Goal: Task Accomplishment & Management: Complete application form

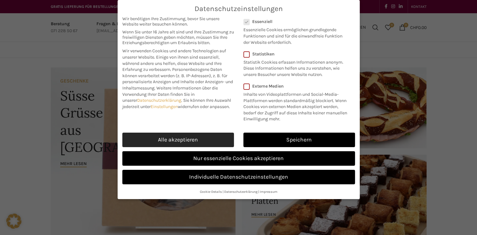
click at [214, 139] on link "Alle akzeptieren" at bounding box center [178, 140] width 112 height 15
checkbox input "true"
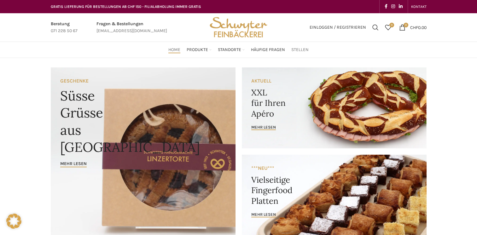
click at [304, 45] on link "Stellen" at bounding box center [299, 50] width 17 height 13
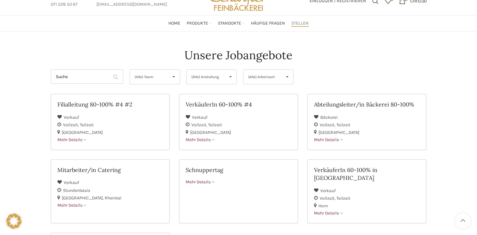
scroll to position [50, 0]
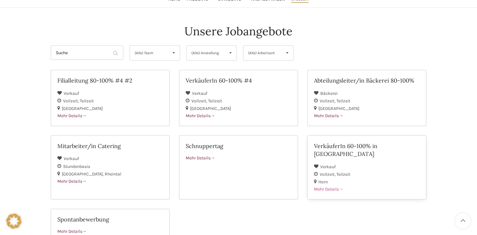
click at [352, 144] on h2 "VerkäuferIn 60-100% in [GEOGRAPHIC_DATA]" at bounding box center [367, 150] width 106 height 16
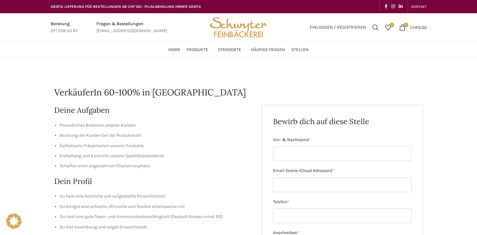
click at [205, 126] on li "Freundliches Bedienen unserer Kunden" at bounding box center [156, 125] width 193 height 7
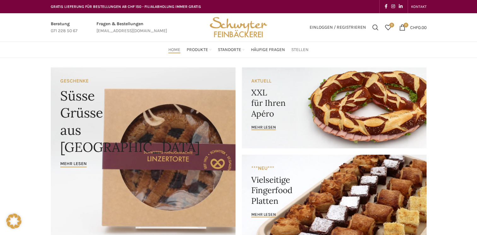
click at [305, 47] on span "Stellen" at bounding box center [299, 50] width 17 height 6
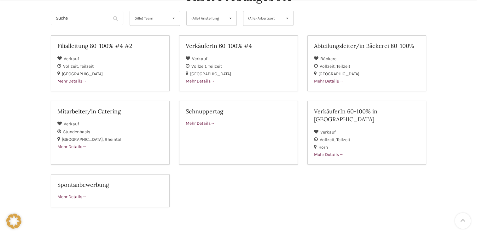
scroll to position [101, 0]
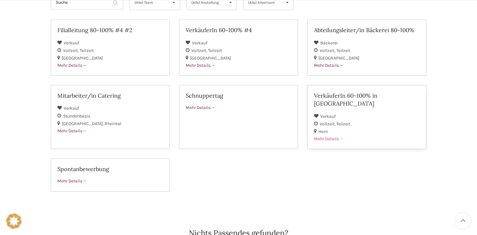
click at [332, 102] on div "VerkäuferIn 60-100% in Horn" at bounding box center [367, 102] width 106 height 21
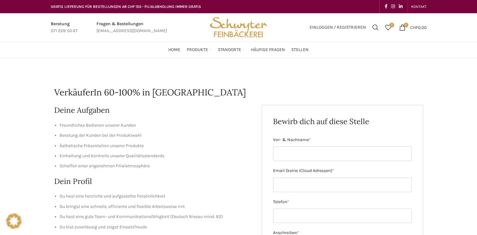
click at [225, 153] on li "Einhaltung und Kontrolle unserer Qualitätsstandards" at bounding box center [156, 156] width 193 height 7
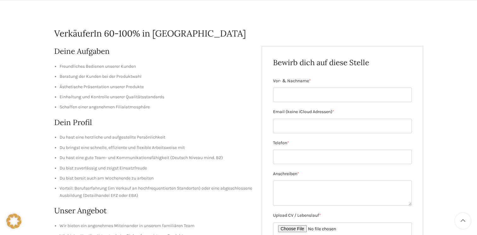
scroll to position [63, 0]
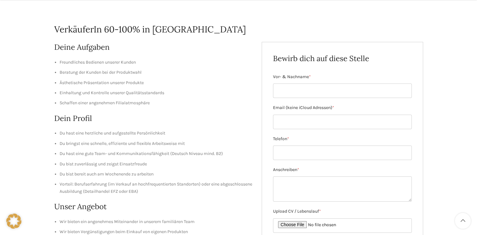
click at [46, 168] on main "VerkäuferIn 60-100% in [GEOGRAPHIC_DATA] Deine Aufgaben Freundliches Bedienen u…" at bounding box center [238, 189] width 385 height 388
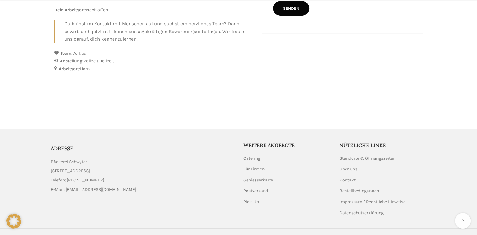
scroll to position [341, 0]
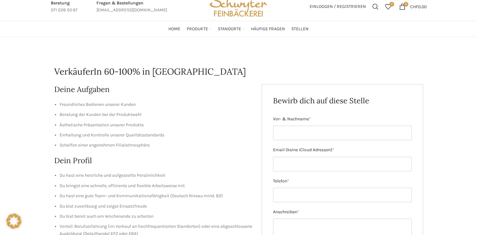
scroll to position [1, 0]
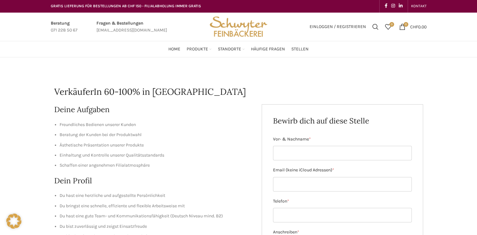
click at [203, 188] on div "Deine Aufgaben Freundliches Bedienen unserer Kunden Beratung der Kunden bei der…" at bounding box center [153, 237] width 198 height 267
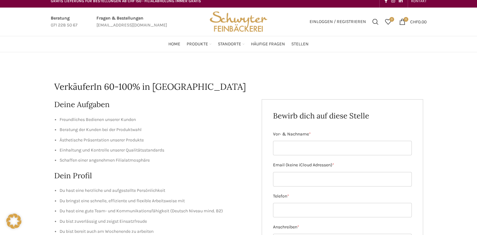
scroll to position [0, 0]
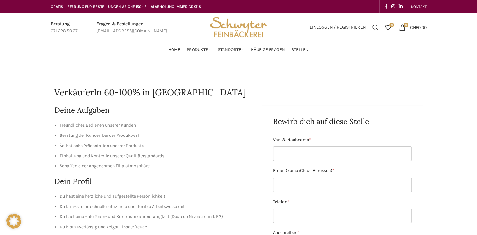
click at [245, 117] on div "Deine Aufgaben Freundliches Bedienen unserer Kunden Beratung der Kunden bei der…" at bounding box center [153, 238] width 198 height 267
click at [185, 184] on h2 "Dein Profil" at bounding box center [153, 181] width 198 height 11
click at [172, 177] on h2 "Dein Profil" at bounding box center [153, 181] width 198 height 11
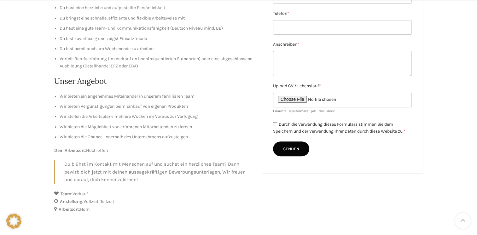
scroll to position [189, 0]
click at [21, 118] on div "VerkäuferIn 60-100% in [GEOGRAPHIC_DATA] Deine Aufgaben Freundliches Bedienen u…" at bounding box center [238, 63] width 477 height 388
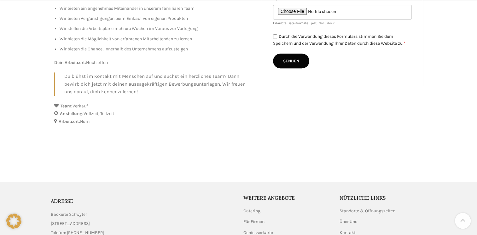
scroll to position [341, 0]
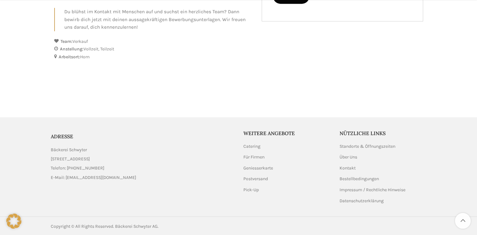
drag, startPoint x: 136, startPoint y: 173, endPoint x: 205, endPoint y: 243, distance: 97.9
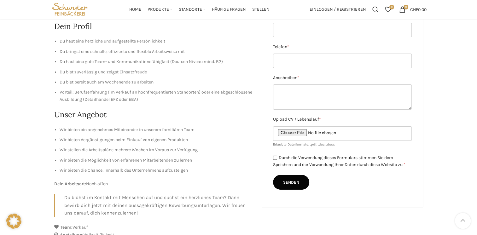
scroll to position [139, 0]
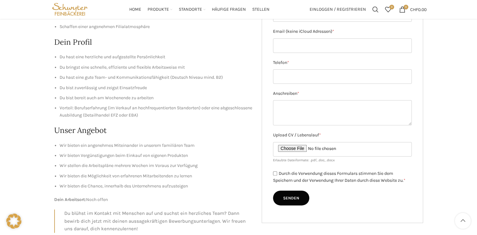
click at [44, 107] on div "VerkäuferIn 60-100% in [GEOGRAPHIC_DATA] Deine Aufgaben Freundliches Bedienen u…" at bounding box center [238, 113] width 477 height 388
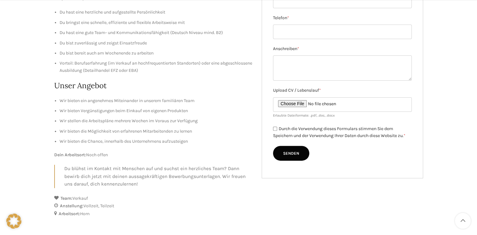
scroll to position [202, 0]
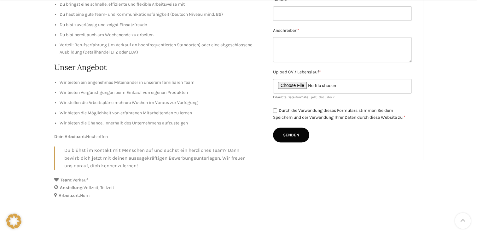
click at [23, 103] on div "VerkäuferIn 60-100% in [GEOGRAPHIC_DATA] Deine Aufgaben Freundliches Bedienen u…" at bounding box center [238, 50] width 477 height 388
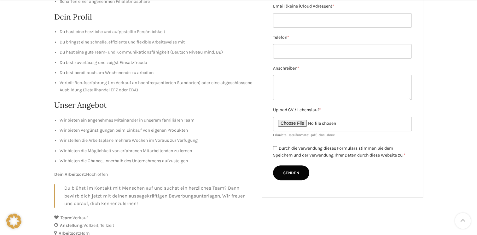
scroll to position [177, 0]
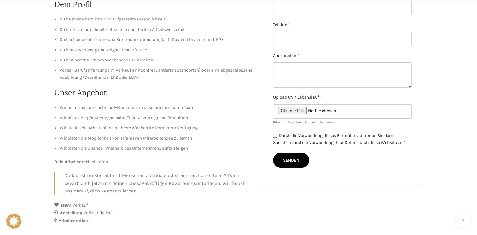
click at [37, 188] on div "VerkäuferIn 60-100% in [GEOGRAPHIC_DATA] Deine Aufgaben Freundliches Bedienen u…" at bounding box center [238, 75] width 477 height 388
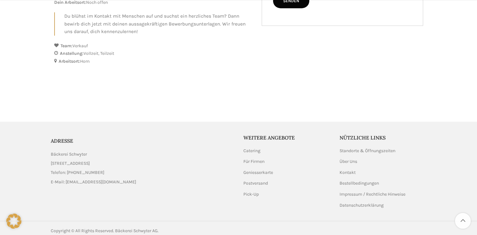
scroll to position [341, 0]
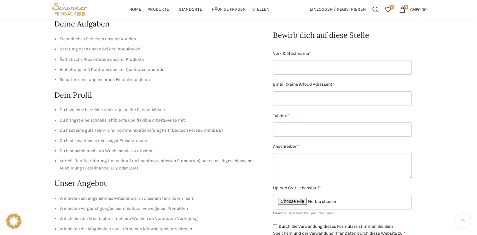
scroll to position [76, 0]
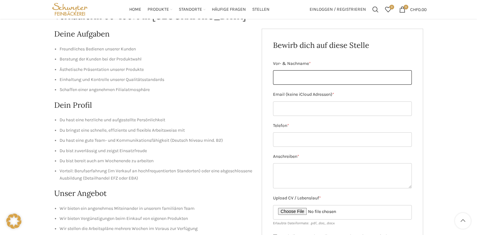
click at [321, 76] on input "Vor- & Nachname *" at bounding box center [342, 77] width 139 height 15
type input "L"
type input "[PERSON_NAME]"
click at [291, 105] on input "Email (keine iCloud Adressen) *" at bounding box center [342, 109] width 139 height 15
type input "[PERSON_NAME][EMAIL_ADDRESS][DOMAIN_NAME]"
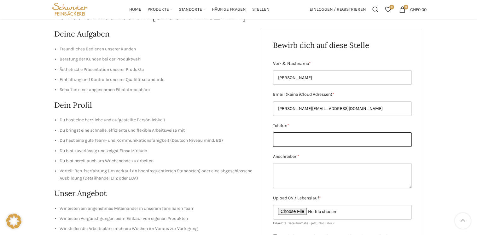
click at [289, 138] on input "Telefon *" at bounding box center [342, 139] width 139 height 15
type input "00436601841981"
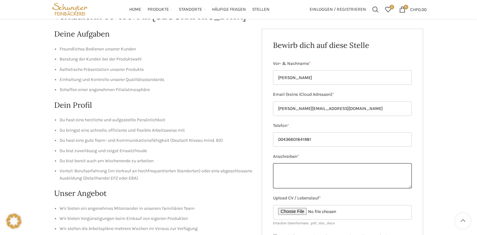
click at [280, 175] on textarea "Anschreiben *" at bounding box center [342, 175] width 139 height 25
click at [456, 138] on div "VerkäuferIn 60-100% in [GEOGRAPHIC_DATA] Deine Aufgaben Freundliches Bedienen u…" at bounding box center [238, 176] width 477 height 388
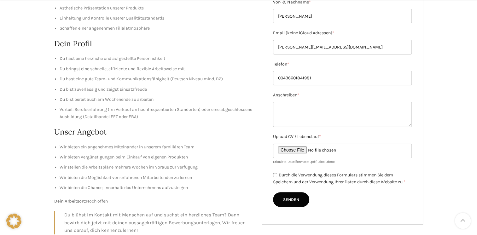
scroll to position [139, 0]
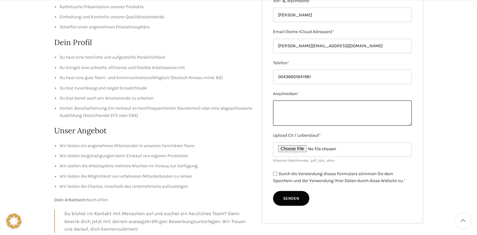
click at [284, 109] on textarea "Anschreiben *" at bounding box center [342, 113] width 139 height 25
type textarea "S"
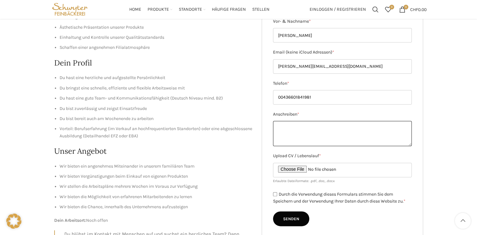
scroll to position [117, 0]
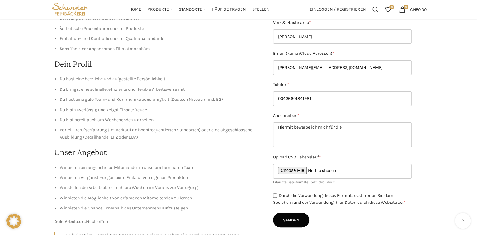
click at [229, 70] on div "Deine Aufgaben Freundliches Bedienen unserer Kunden Beratung der Kunden bei der…" at bounding box center [153, 121] width 198 height 267
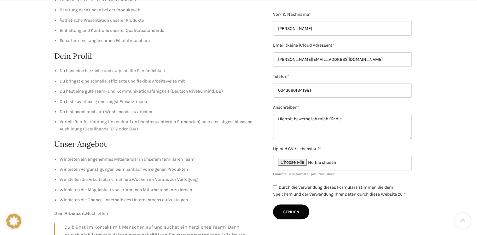
scroll to position [126, 0]
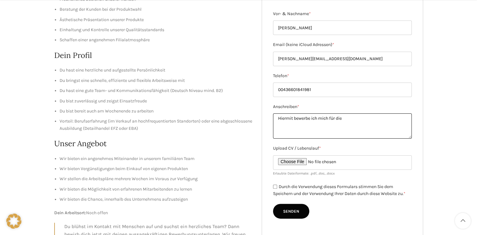
click at [348, 115] on textarea "Hiermit bewerbe ich mich für die" at bounding box center [342, 126] width 139 height 25
type textarea "Hiermit bewerbe ich mich für die Stelle als Verkäuferin 60-100% in [GEOGRAPHIC_…"
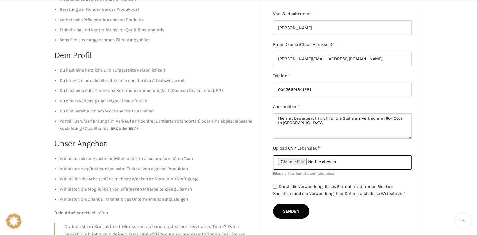
click at [289, 161] on input "Upload CV / Lebenslauf *" at bounding box center [342, 162] width 139 height 15
click at [302, 161] on input "Upload CV / Lebenslauf *" at bounding box center [342, 162] width 139 height 15
type input "C:\fakepath\Lebenslauf pdf.pdf"
click at [298, 162] on input "Upload CV / Lebenslauf *" at bounding box center [342, 162] width 139 height 15
click at [366, 177] on form "Vor- & Nachname * [PERSON_NAME] Email (keine iCloud Adressen) * [EMAIL_ADDRESS]…" at bounding box center [342, 114] width 139 height 209
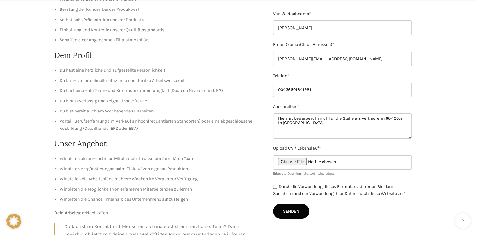
click at [467, 114] on div "VerkäuferIn 60-100% in [GEOGRAPHIC_DATA] Deine Aufgaben Freundliches Bedienen u…" at bounding box center [238, 126] width 477 height 388
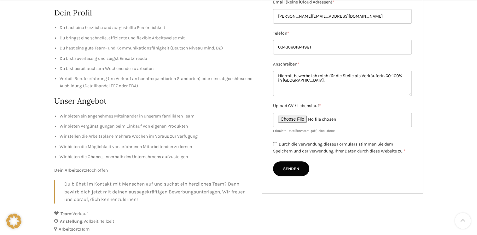
scroll to position [169, 0]
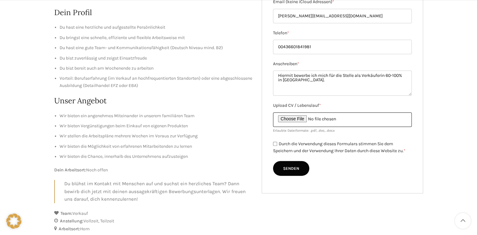
click at [300, 118] on input "Upload CV / Lebenslauf *" at bounding box center [342, 120] width 139 height 15
type input "C:\fakepath\Lebenslauf pdf.pdf"
click at [333, 179] on div "Bewirb dich auf diese Stelle Vor- & Nachname * [PERSON_NAME] Email (keine iClou…" at bounding box center [342, 65] width 161 height 258
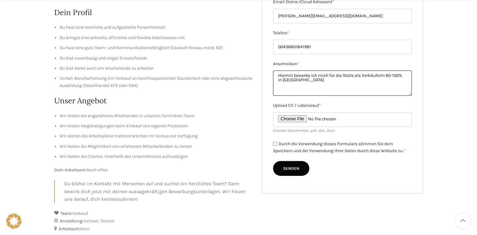
drag, startPoint x: 278, startPoint y: 75, endPoint x: 358, endPoint y: 83, distance: 81.2
click at [358, 83] on textarea "Hiermit bewerbe ich mich für die Stelle als Verkäuferin 60-100% in [GEOGRAPHIC_…" at bounding box center [342, 83] width 139 height 25
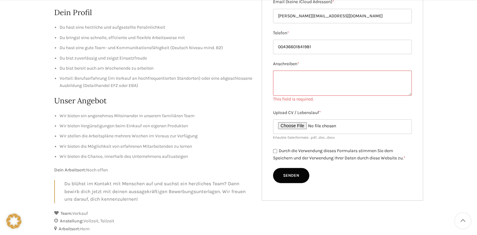
click at [332, 102] on div "This field is required." at bounding box center [342, 99] width 139 height 7
click at [282, 85] on textarea "Anschreiben *" at bounding box center [342, 83] width 139 height 25
paste textarea "Bewerbung als Verkäuferin 60-100% in [GEOGRAPHIC_DATA] Sehr geehrte Damen und H…"
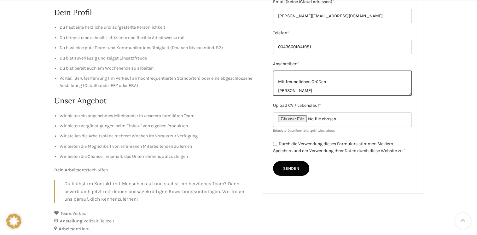
scroll to position [135, 0]
type textarea "Bewerbung als Verkäuferin 60-100% in [GEOGRAPHIC_DATA] Sehr geehrte Damen und H…"
click at [326, 183] on div "Bewirb dich auf diese Stelle Vor- & Nachname * [PERSON_NAME] Email (keine iClou…" at bounding box center [342, 65] width 161 height 258
click at [274, 144] on input "Durch die Verwendung dieses Formulars stimmen Sie dem Speichern und der Verwend…" at bounding box center [275, 144] width 4 height 4
checkbox input "true"
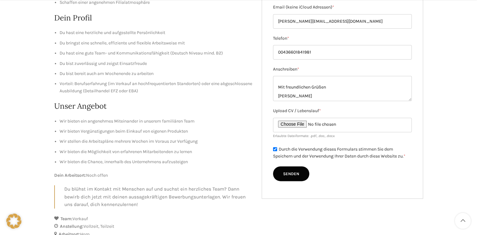
scroll to position [168, 0]
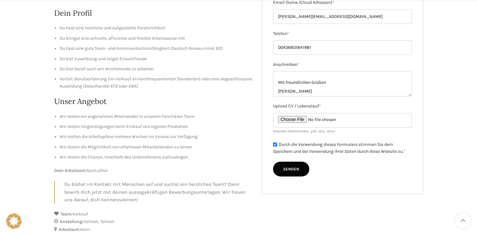
click at [284, 171] on input "Senden" at bounding box center [291, 169] width 36 height 15
type input "Senden"
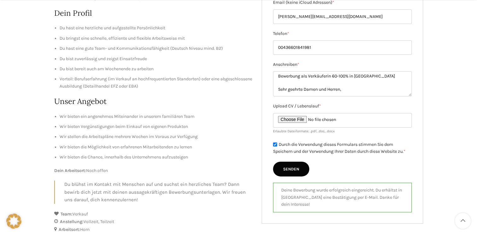
click at [427, 179] on main "VerkäuferIn 60-100% in [GEOGRAPHIC_DATA] Deine Aufgaben Freundliches Bedienen u…" at bounding box center [238, 84] width 385 height 388
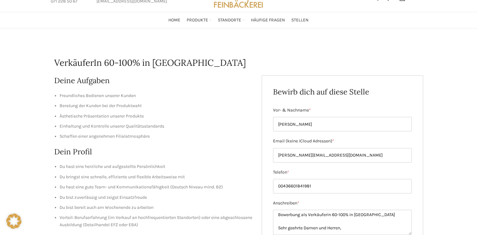
scroll to position [17, 0]
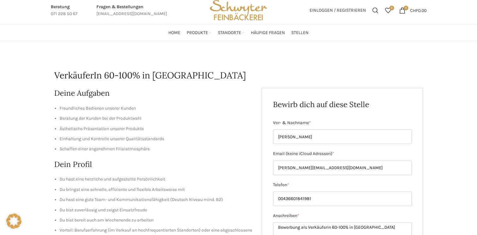
click at [15, 92] on div "VerkäuferIn 60-100% in [GEOGRAPHIC_DATA] Deine Aufgaben Freundliches Bedienen u…" at bounding box center [238, 235] width 477 height 388
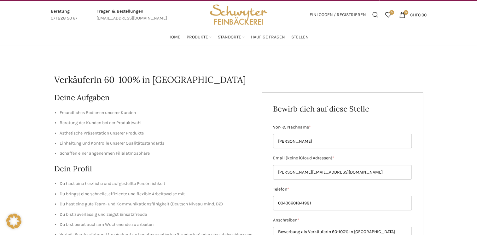
scroll to position [0, 0]
